Goal: Task Accomplishment & Management: Use online tool/utility

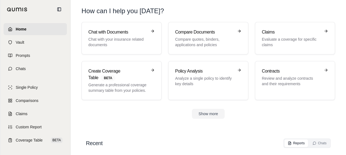
click at [21, 30] on span "Home" at bounding box center [21, 29] width 11 height 6
click at [280, 41] on p "Evaluate a coverage for specific claims" at bounding box center [291, 42] width 59 height 11
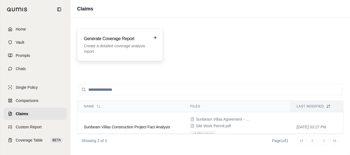
click at [127, 51] on p "Create a detailed coverage analysis report" at bounding box center [116, 48] width 64 height 11
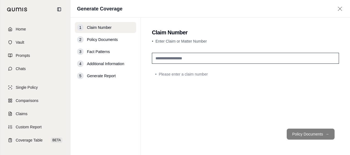
click at [169, 58] on input "text" at bounding box center [245, 58] width 187 height 11
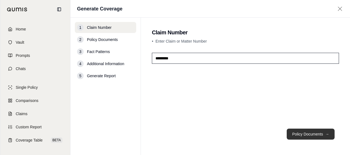
type input "*********"
click at [291, 130] on button "Policy Documents →" at bounding box center [311, 134] width 48 height 11
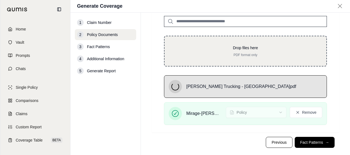
scroll to position [57, 0]
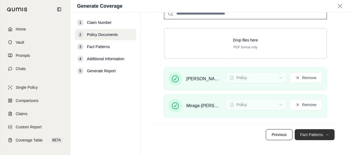
click at [302, 134] on button "Fact Patterns →" at bounding box center [315, 134] width 40 height 11
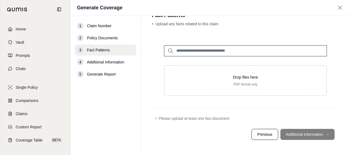
click at [291, 137] on footer "Previous Additional Information →" at bounding box center [245, 135] width 187 height 20
click at [234, 48] on input "search" at bounding box center [245, 50] width 163 height 11
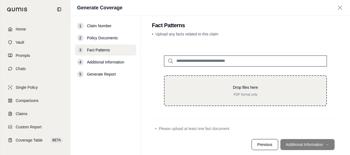
scroll to position [0, 0]
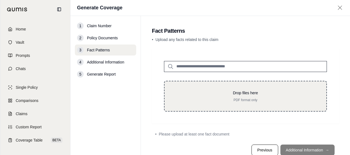
click at [213, 93] on p "Drop files here" at bounding box center [245, 93] width 144 height 6
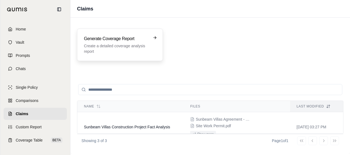
click at [129, 51] on p "Create a detailed coverage analysis report" at bounding box center [116, 48] width 64 height 11
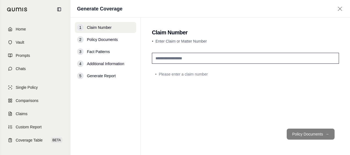
click at [178, 60] on input "text" at bounding box center [245, 58] width 187 height 11
type input "*********"
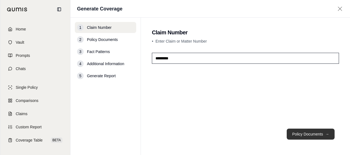
click at [293, 130] on button "Policy Documents →" at bounding box center [311, 134] width 48 height 11
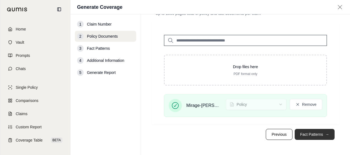
click at [301, 135] on button "Fact Patterns →" at bounding box center [315, 134] width 40 height 11
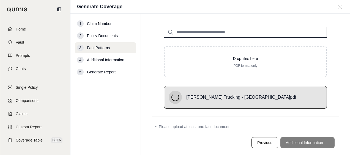
scroll to position [25, 0]
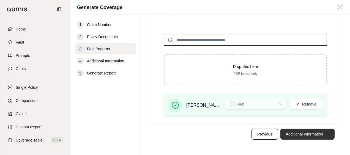
click at [301, 137] on button "Additional Information →" at bounding box center [307, 134] width 54 height 11
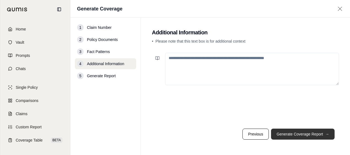
click at [288, 136] on button "Generate Coverage Report →" at bounding box center [303, 134] width 64 height 11
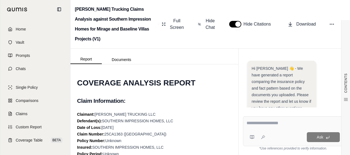
scroll to position [134, 0]
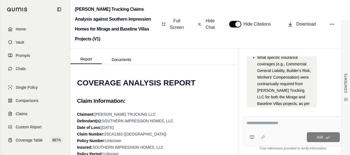
click at [263, 124] on textarea at bounding box center [294, 123] width 94 height 7
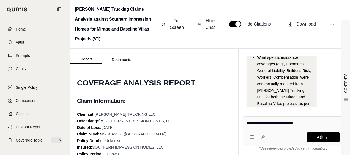
type textarea "**********"
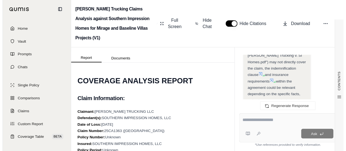
scroll to position [1008, 0]
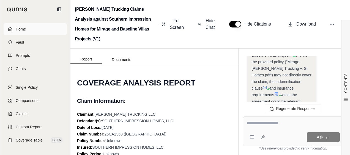
click at [23, 32] on span "Home" at bounding box center [21, 29] width 10 height 6
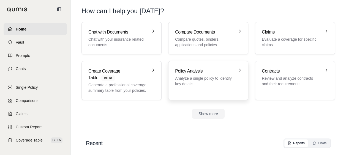
click at [200, 72] on h3 "Policy Analysis" at bounding box center [204, 71] width 59 height 7
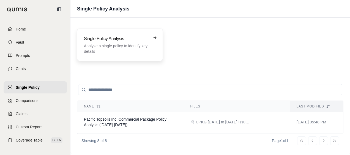
click at [129, 49] on p "Analyze a single policy to identify key details" at bounding box center [116, 48] width 64 height 11
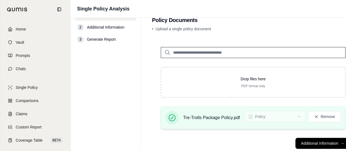
scroll to position [25, 0]
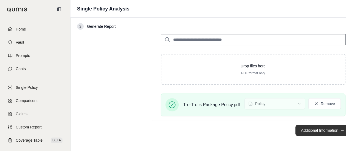
click at [302, 130] on button "Additional Information →" at bounding box center [322, 130] width 54 height 11
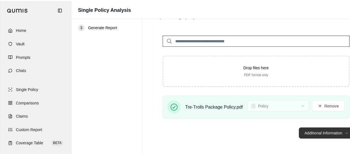
scroll to position [0, 0]
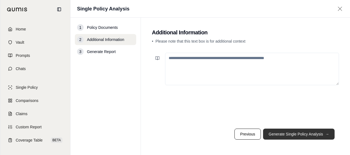
click at [297, 137] on button "Generate Single Policy Analysis →" at bounding box center [299, 134] width 72 height 11
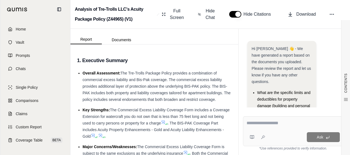
scroll to position [69, 0]
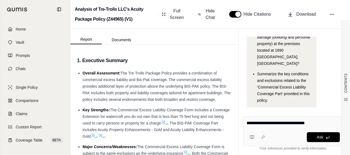
type textarea "**********"
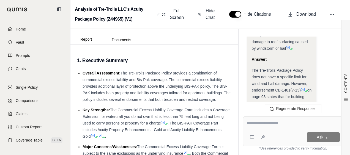
scroll to position [1203, 0]
